Goal: Task Accomplishment & Management: Use online tool/utility

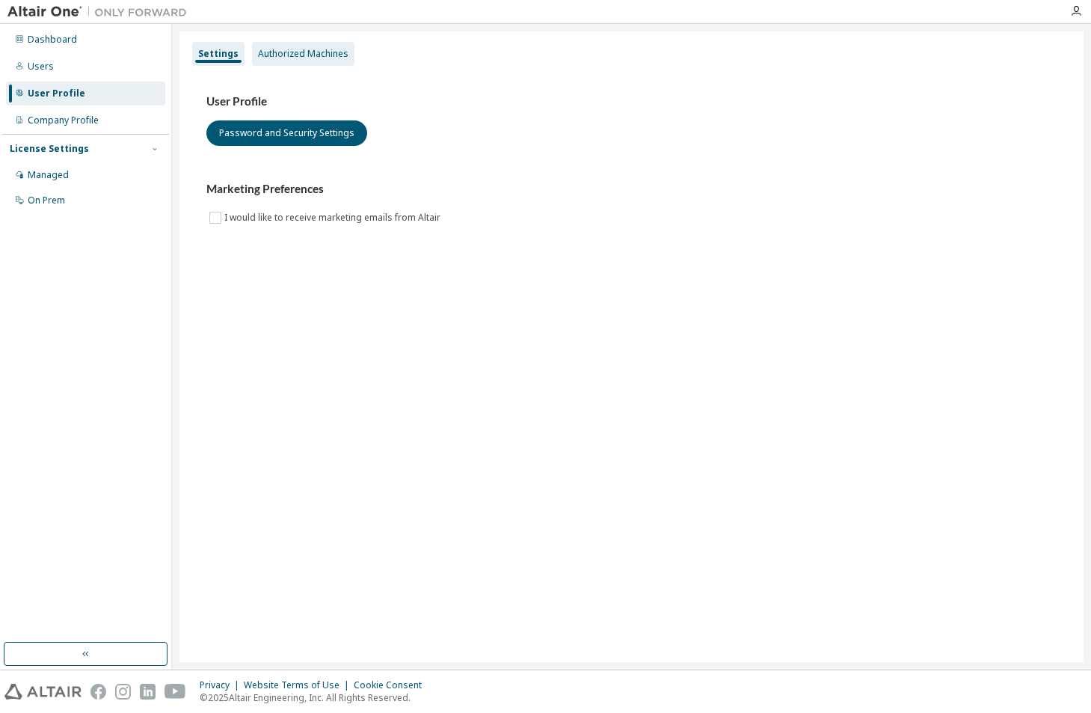
click at [281, 54] on div "Authorized Machines" at bounding box center [303, 54] width 91 height 12
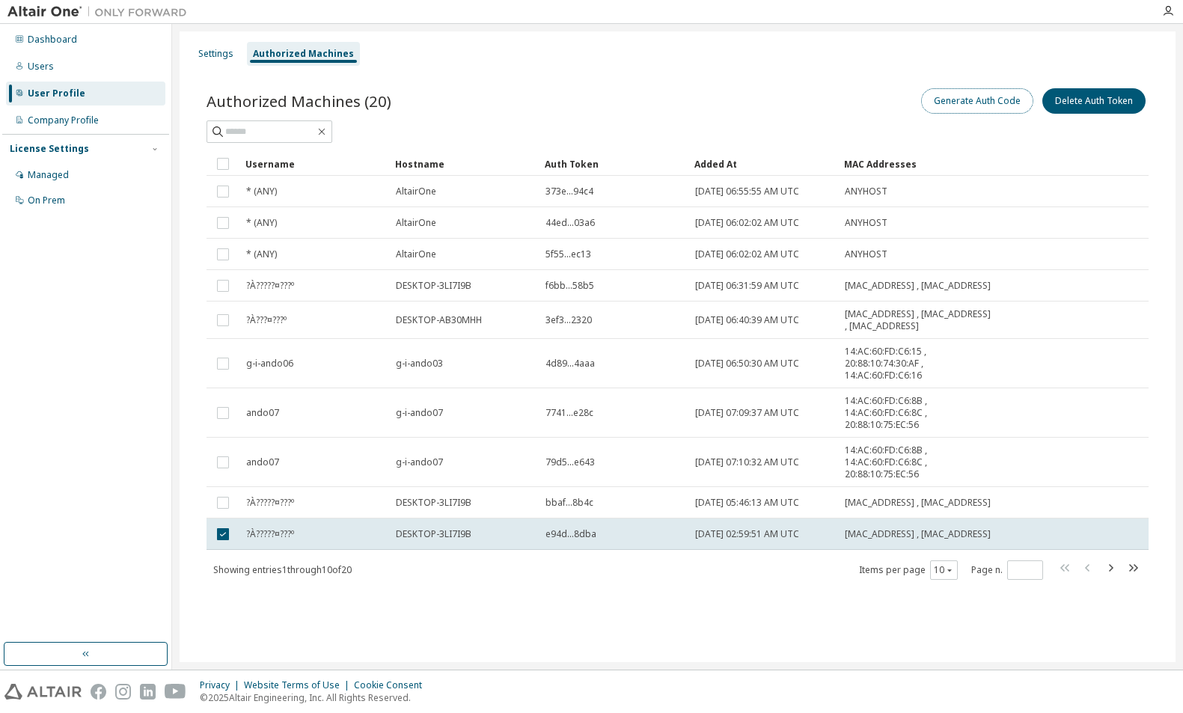
click at [962, 104] on button "Generate Auth Code" at bounding box center [977, 100] width 112 height 25
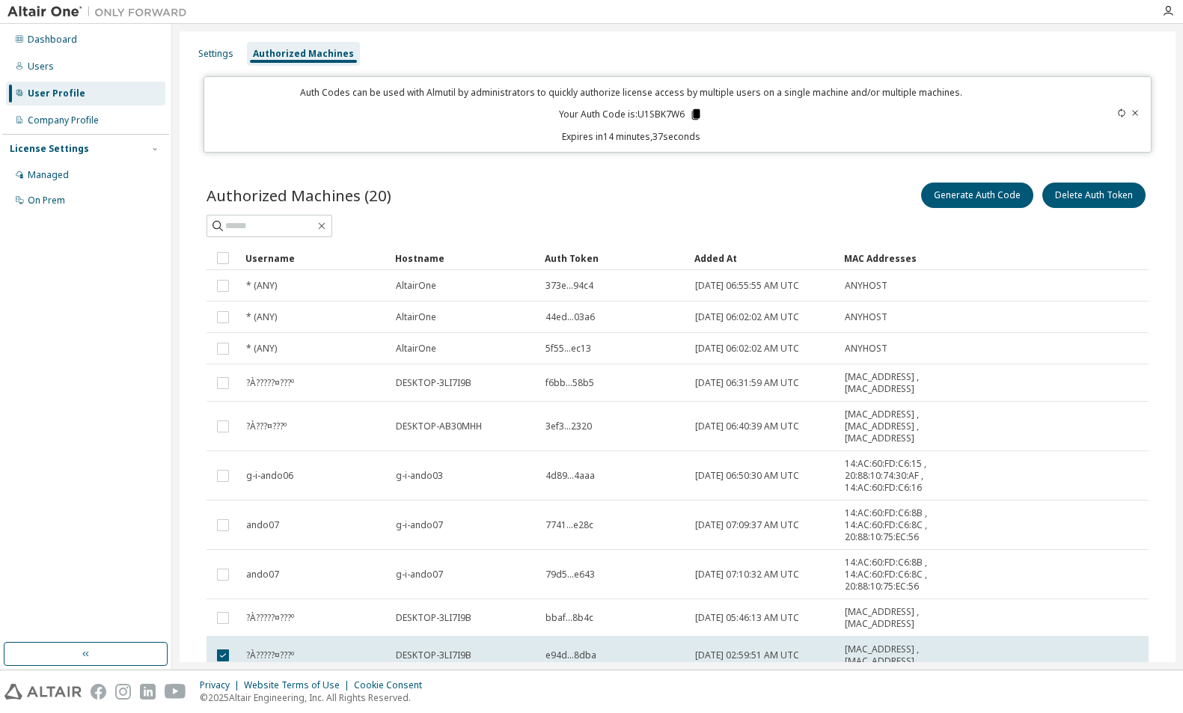
click at [695, 111] on icon at bounding box center [696, 114] width 8 height 10
click at [694, 111] on icon at bounding box center [696, 114] width 8 height 10
click at [713, 121] on div "Auth Codes can be used with Almutil by administrators to quickly authorize lice…" at bounding box center [631, 114] width 836 height 57
click at [936, 192] on button "Generate Auth Code" at bounding box center [977, 195] width 112 height 25
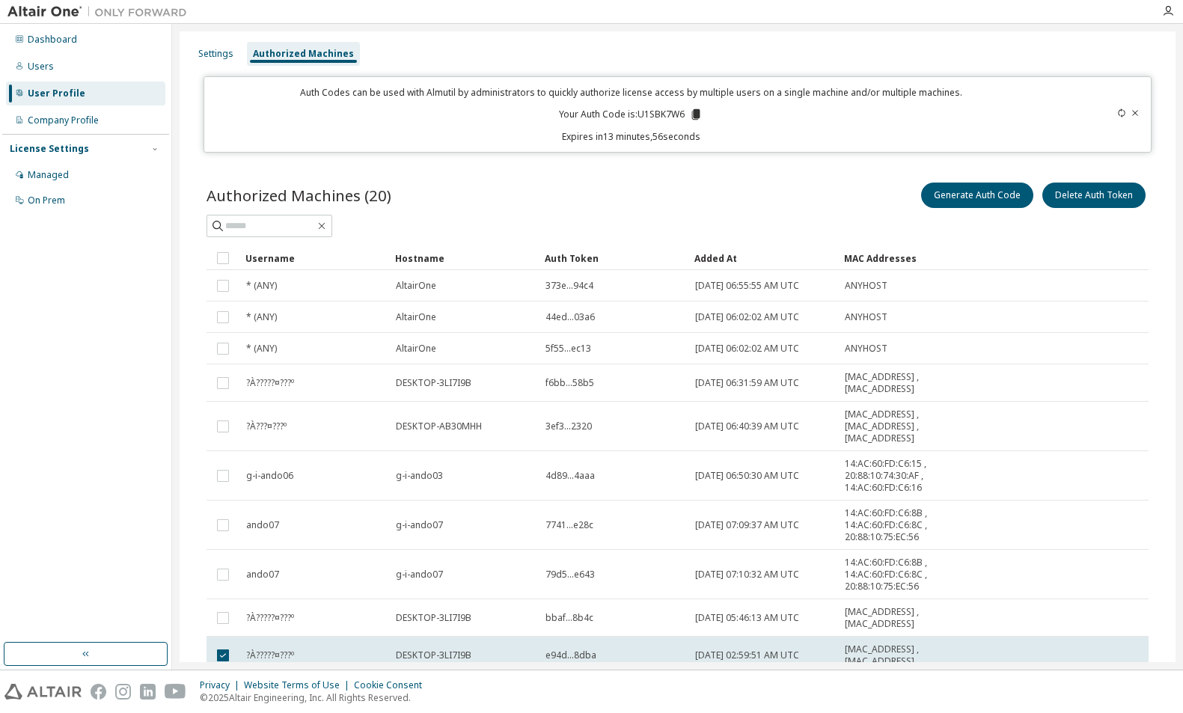
click at [770, 198] on div "Generate Auth Code Delete Auth Token" at bounding box center [913, 195] width 471 height 31
click at [693, 114] on icon at bounding box center [696, 114] width 8 height 10
